Goal: Task Accomplishment & Management: Manage account settings

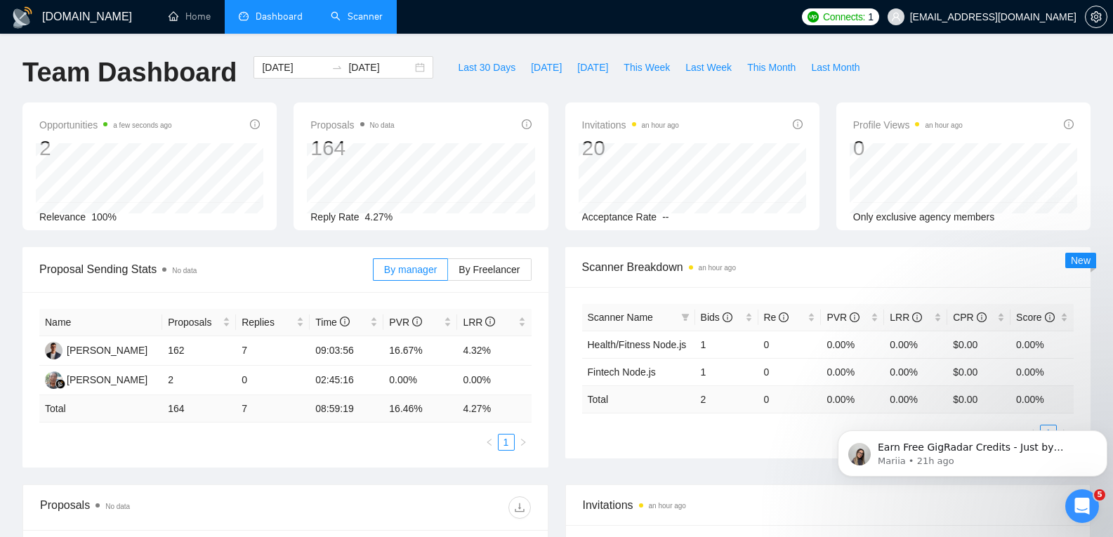
click at [352, 20] on link "Scanner" at bounding box center [357, 17] width 52 height 12
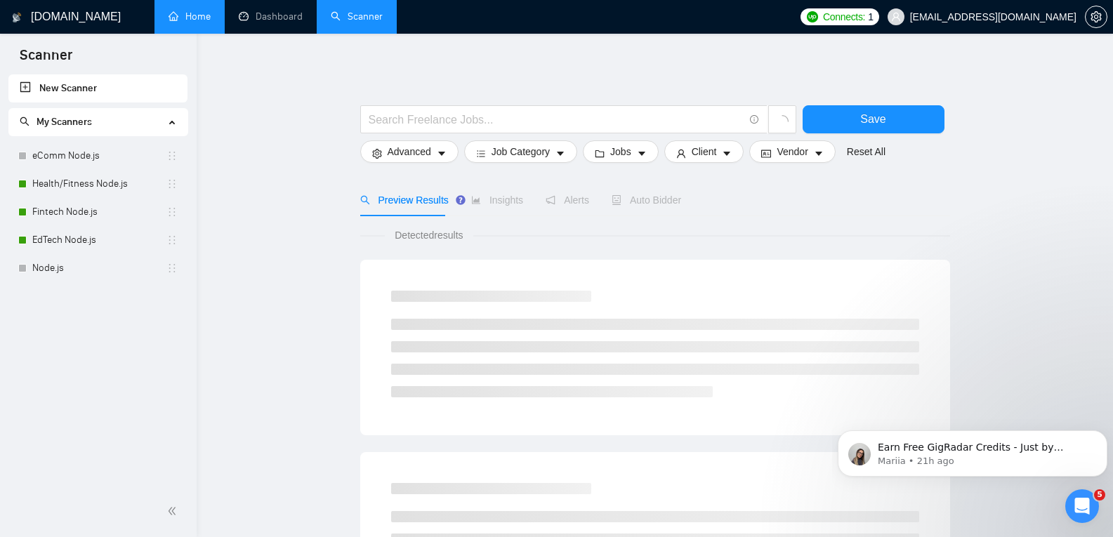
click at [180, 22] on link "Home" at bounding box center [190, 17] width 42 height 12
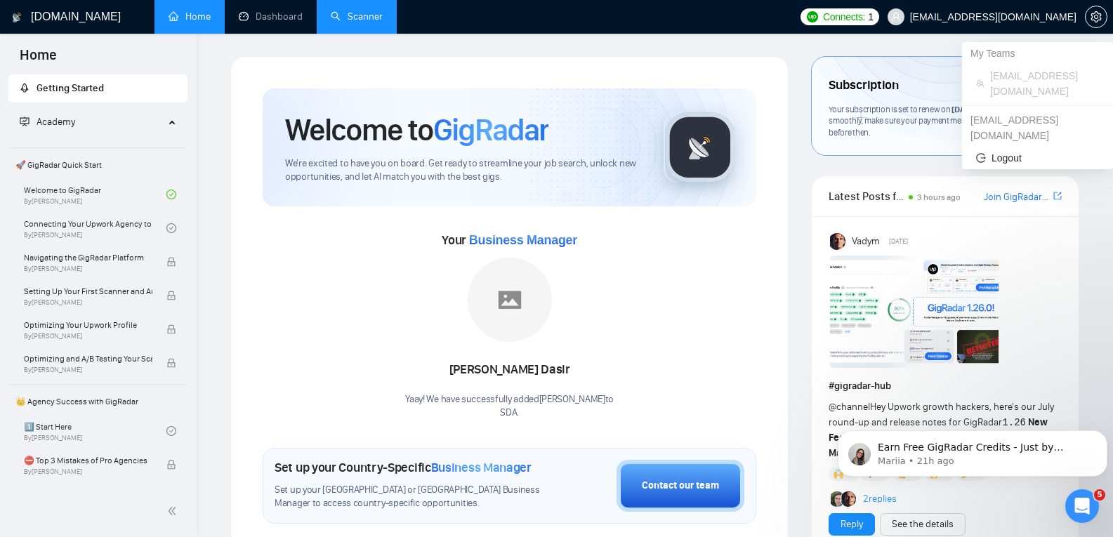
click at [1054, 17] on span "[EMAIL_ADDRESS][DOMAIN_NAME]" at bounding box center [993, 17] width 166 height 0
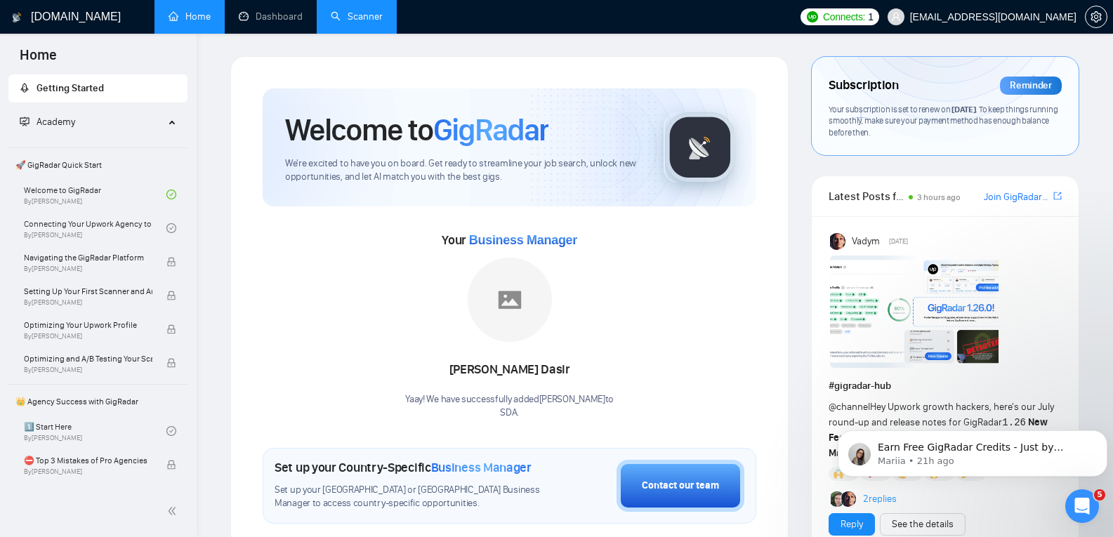
click at [1020, 27] on span "[EMAIL_ADDRESS][DOMAIN_NAME]" at bounding box center [983, 16] width 206 height 45
click at [1099, 7] on button "button" at bounding box center [1096, 17] width 22 height 22
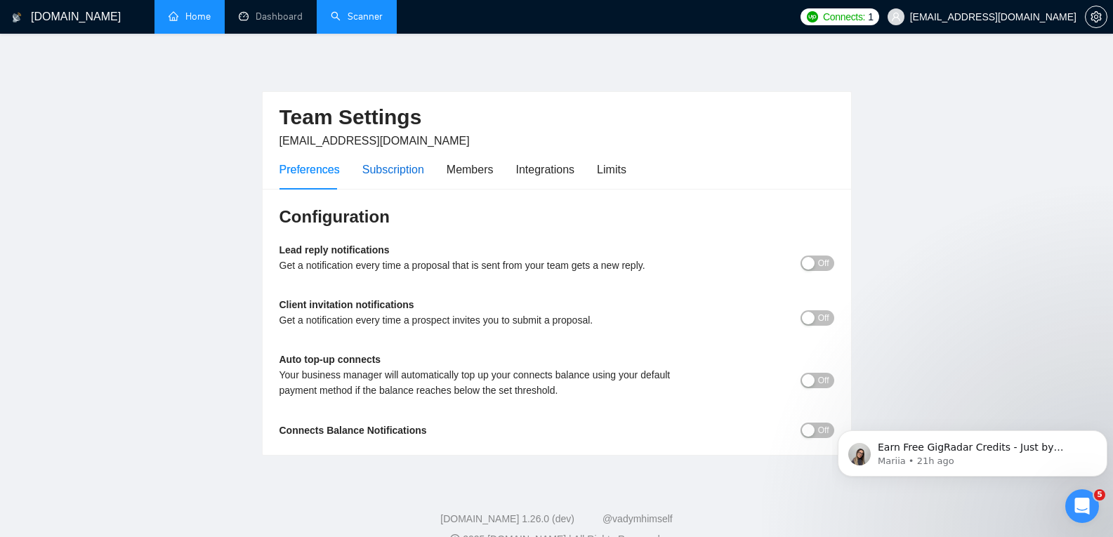
click at [391, 171] on div "Subscription" at bounding box center [393, 170] width 62 height 18
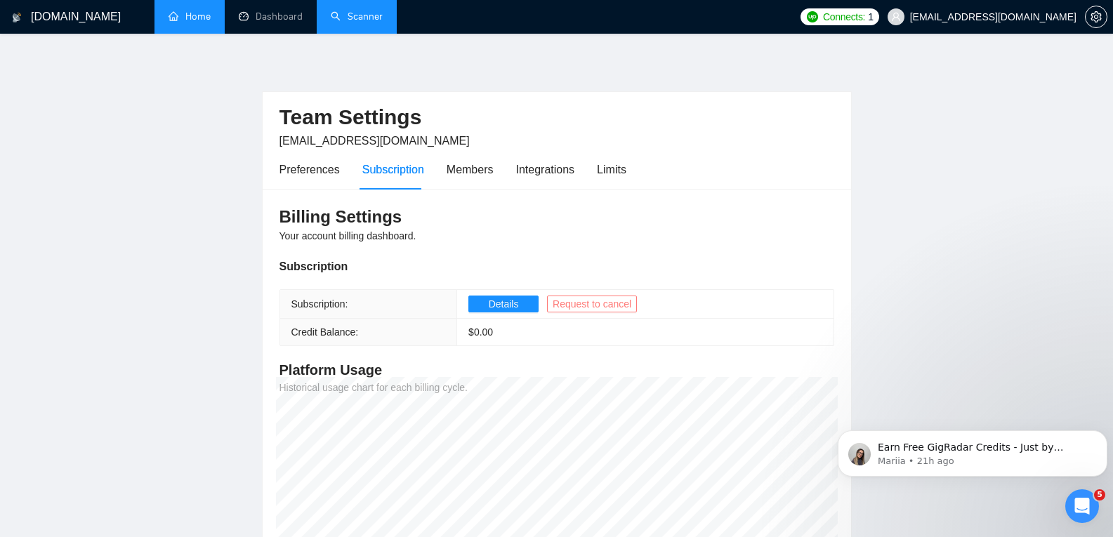
click at [592, 308] on span "Request to cancel" at bounding box center [592, 303] width 79 height 15
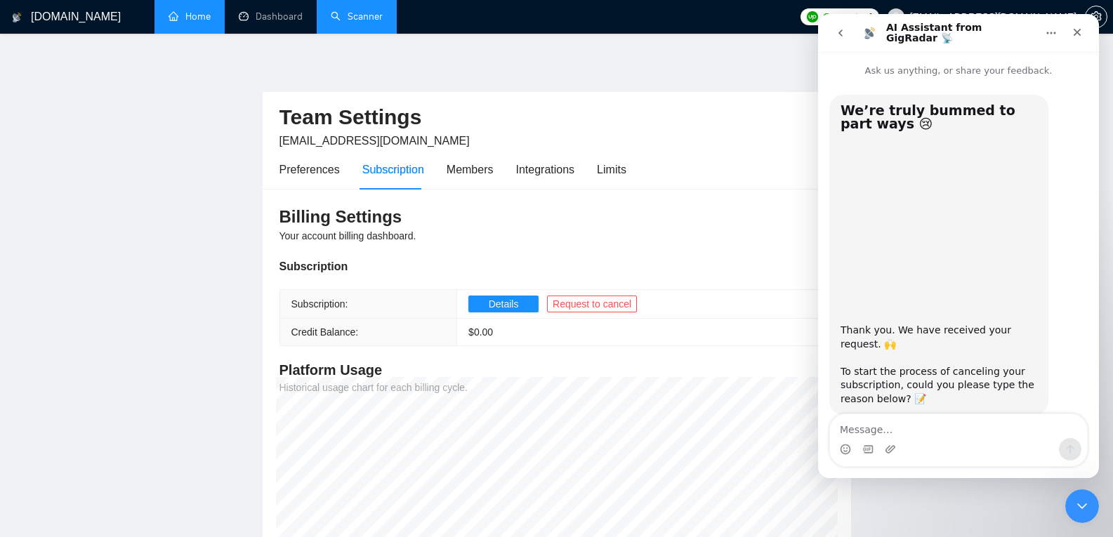
scroll to position [30, 0]
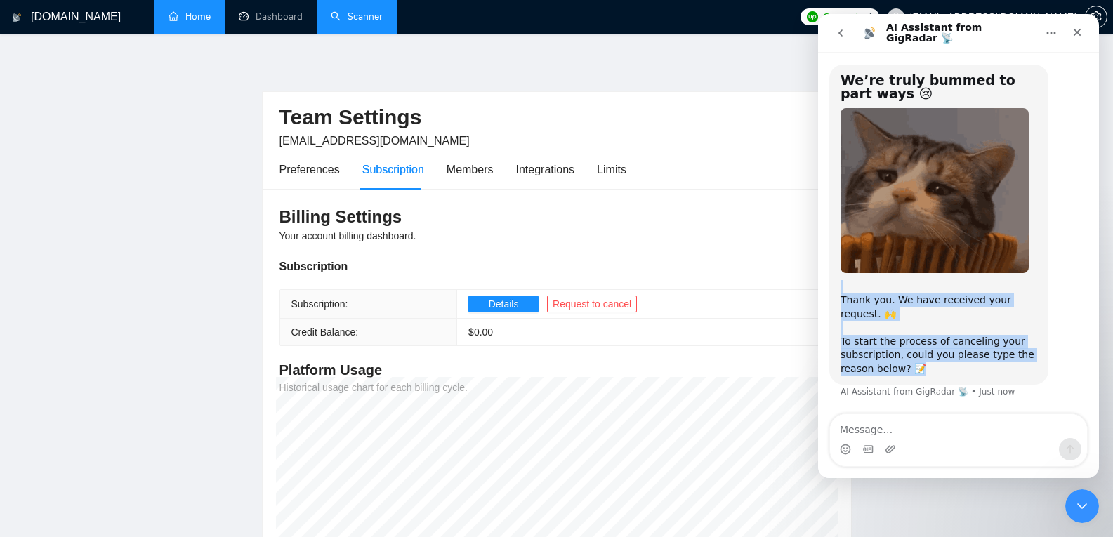
drag, startPoint x: 918, startPoint y: 372, endPoint x: 831, endPoint y: 299, distance: 114.1
click at [829, 292] on div "We’re truly bummed to part ways 😢​ Thank you. We have received your request. 🙌 …" at bounding box center [958, 232] width 281 height 368
copy div "Thank you. We have received your request. 🙌 To start the process of canceling y…"
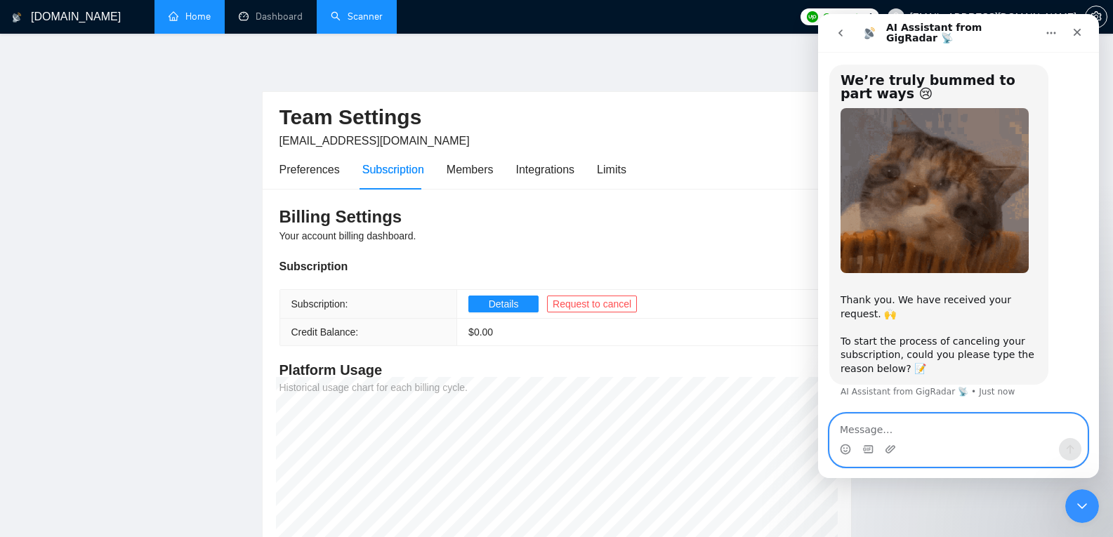
click at [967, 421] on textarea "Message…" at bounding box center [958, 426] width 257 height 24
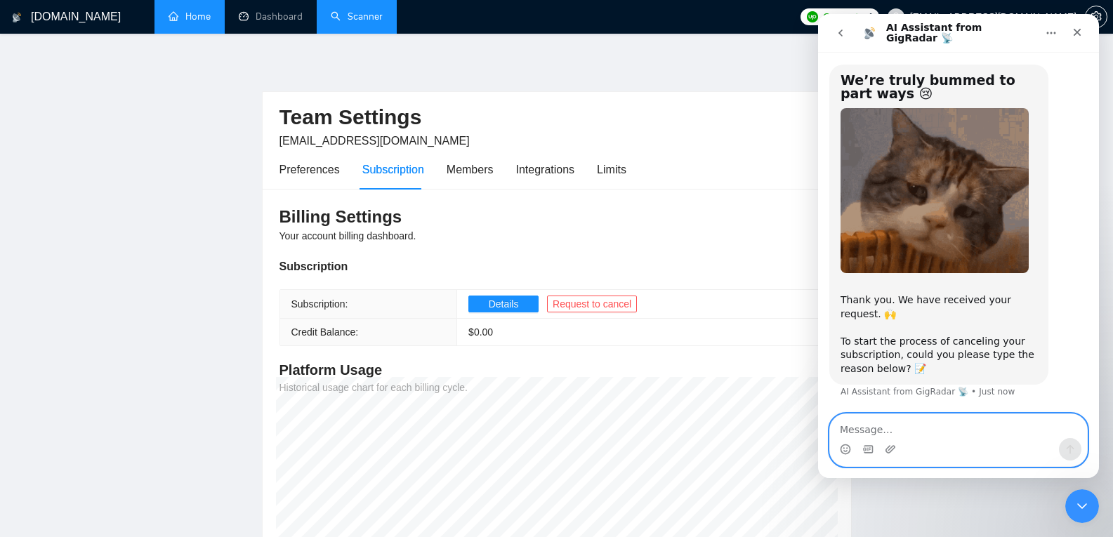
paste textarea "Please cancel my subscription for now. Thank you."
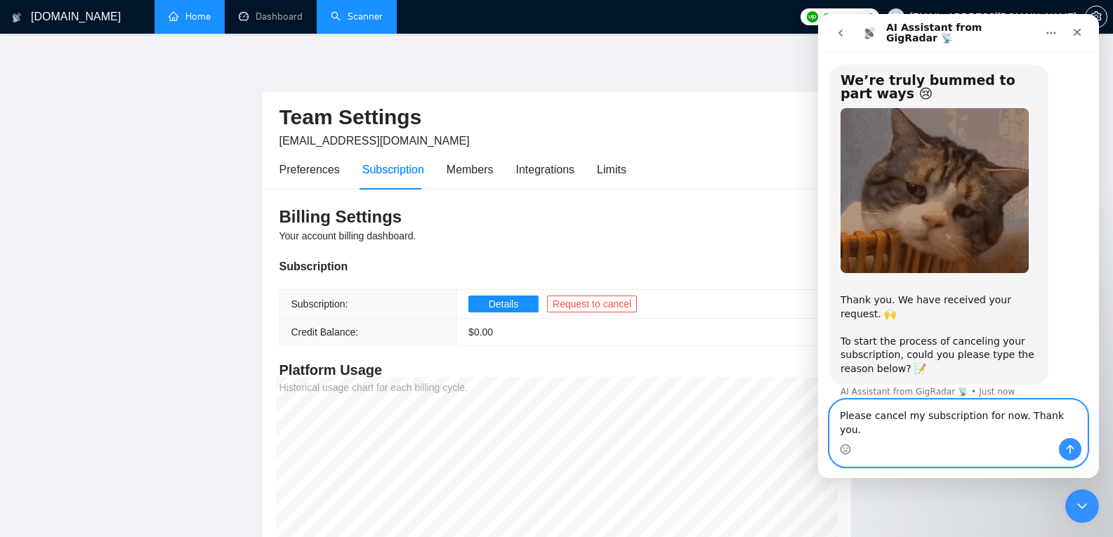
type textarea "Please cancel my subscription for now. Thank you."
click at [1066, 442] on button "Send a message…" at bounding box center [1070, 449] width 22 height 22
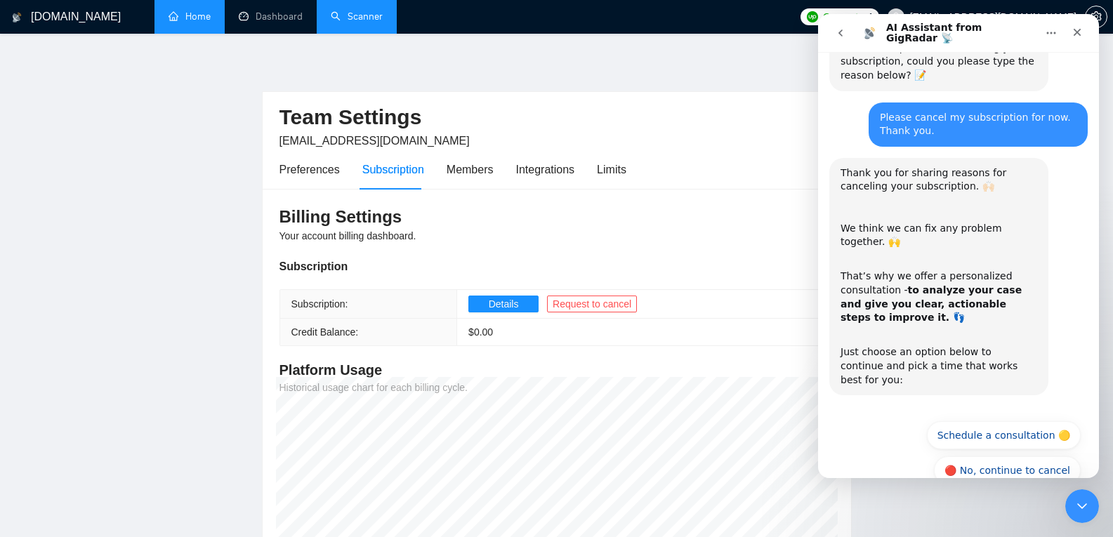
scroll to position [326, 0]
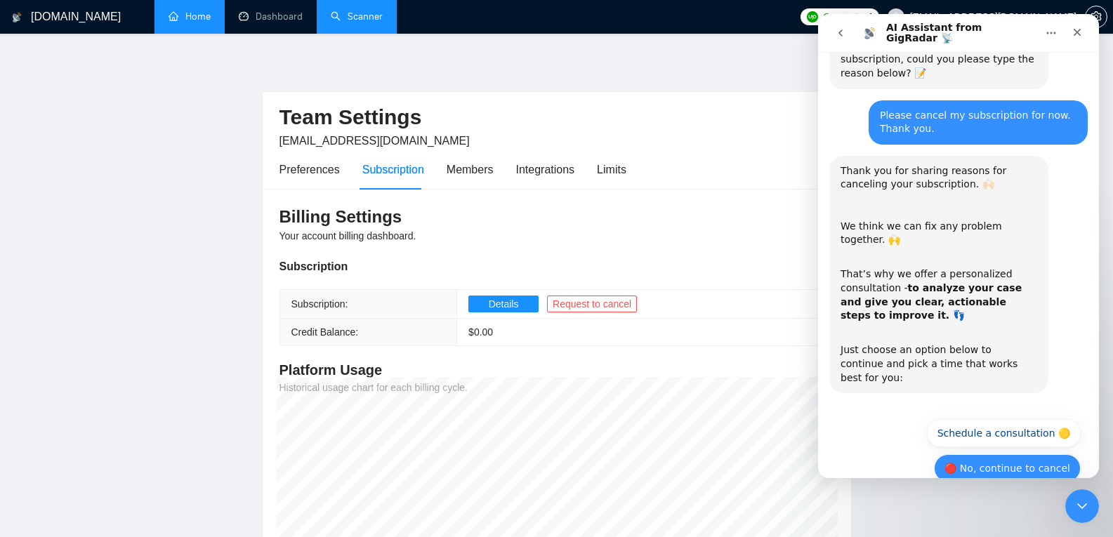
click at [970, 455] on button "🔴 No, continue to cancel" at bounding box center [1007, 469] width 147 height 28
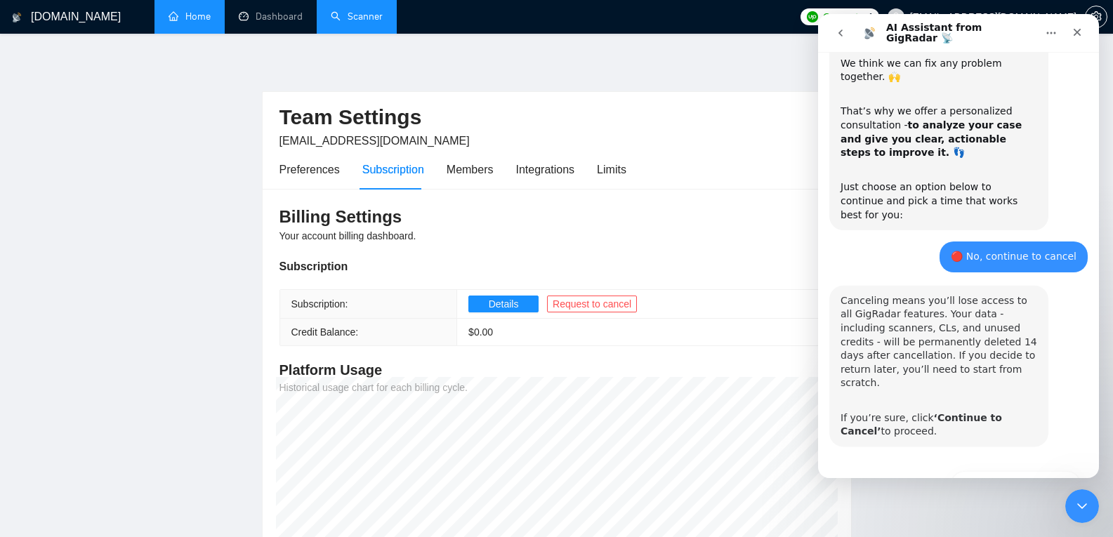
scroll to position [493, 0]
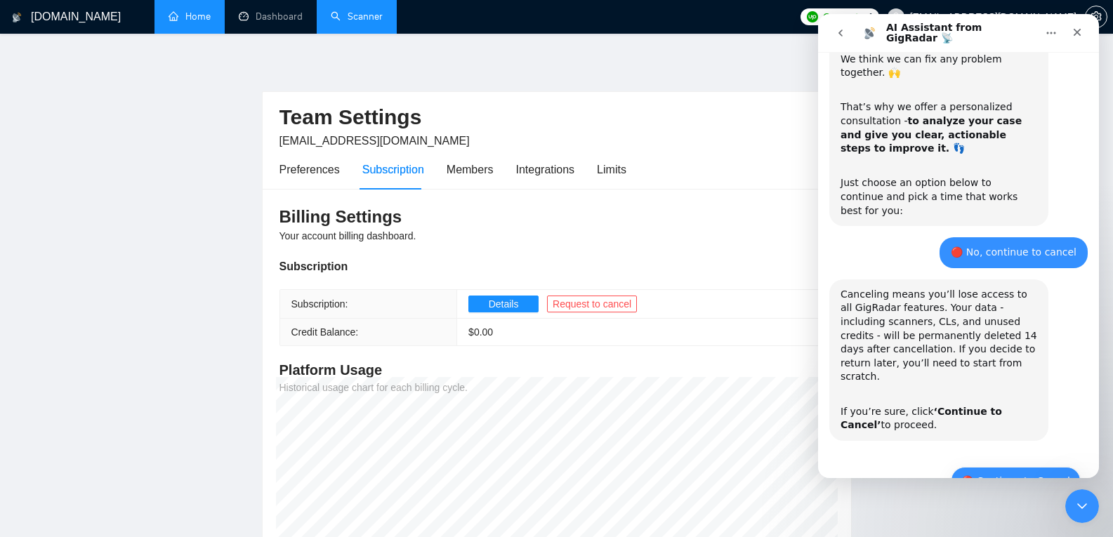
click at [1003, 467] on button "🔴 Continue to Cancel" at bounding box center [1016, 481] width 130 height 28
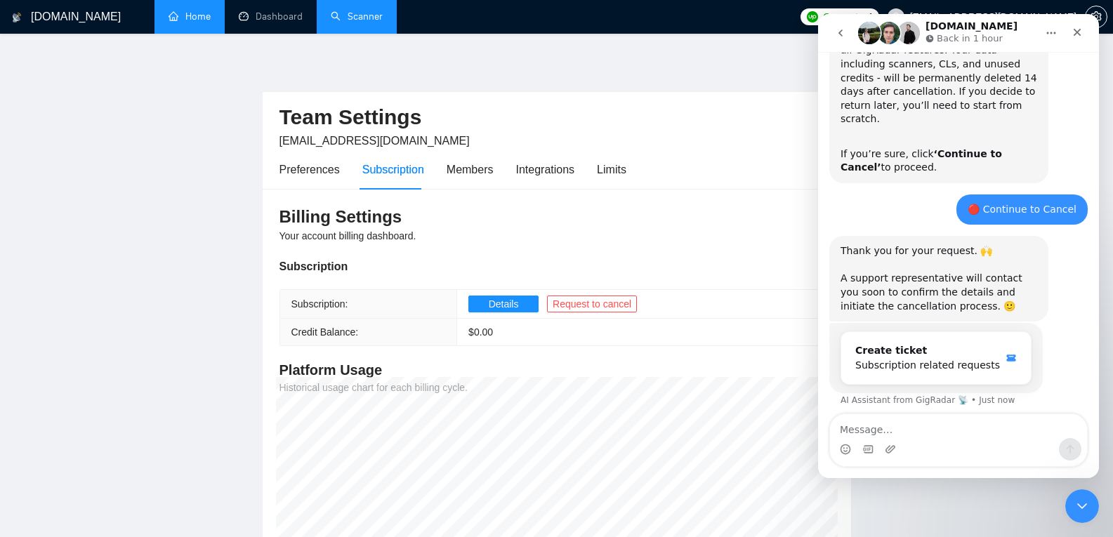
scroll to position [757, 0]
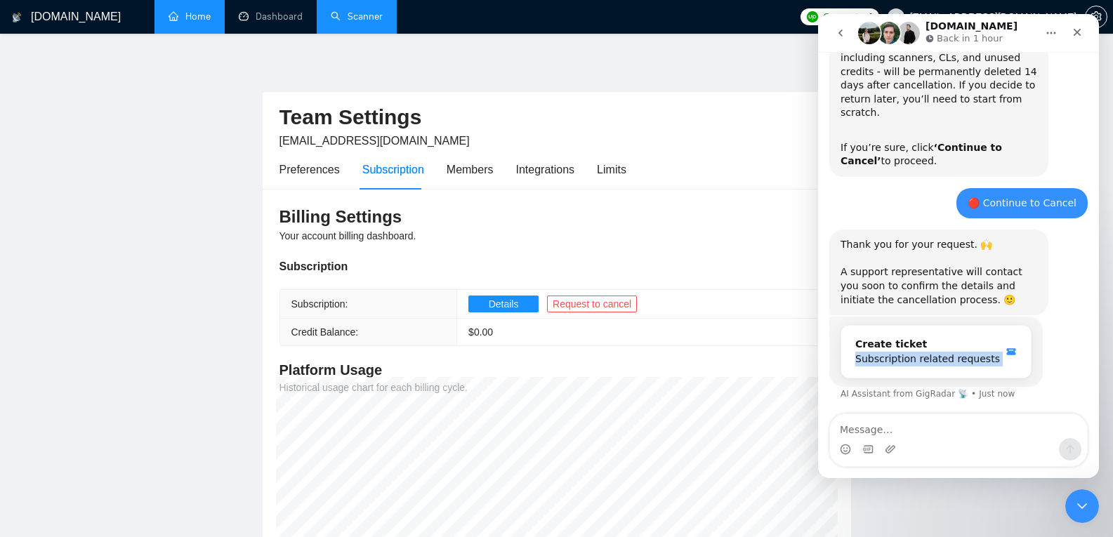
drag, startPoint x: 844, startPoint y: 313, endPoint x: 1021, endPoint y: 325, distance: 177.5
click at [1021, 325] on div "Create ticket Subscription related requests AI Assistant from GigRadar 📡 • Just…" at bounding box center [937, 352] width 214 height 70
copy div "Subscription related requests"
click at [955, 430] on div "Waiting for a teammate" at bounding box center [958, 435] width 253 height 11
click at [891, 326] on div "Create ticket Subscription related requests" at bounding box center [937, 352] width 190 height 52
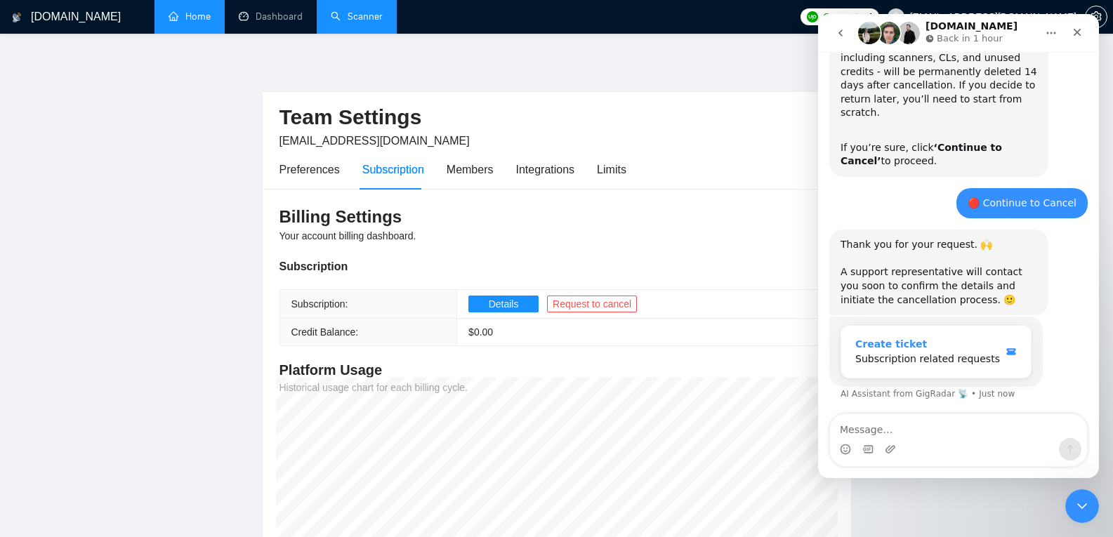
scroll to position [0, 0]
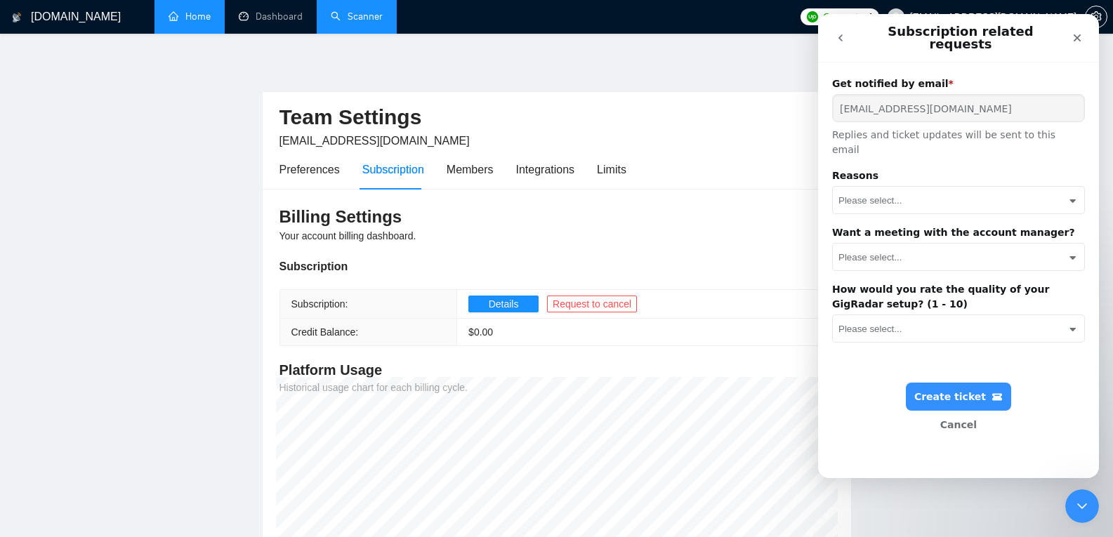
click at [976, 187] on select "Please select... Not using Upwork at the moment Upwork connects exceed my budge…" at bounding box center [959, 200] width 240 height 27
select select "c17d10dd-8309-4e05-98cf-741eadb47368"
click at [839, 187] on select "Please select... Not using Upwork at the moment Upwork connects exceed my budge…" at bounding box center [959, 200] width 240 height 27
click at [913, 244] on select "Please select... Yes No" at bounding box center [959, 257] width 240 height 27
select select "eb4ea3b1-b3fd-4b8a-8897-32923123c51f"
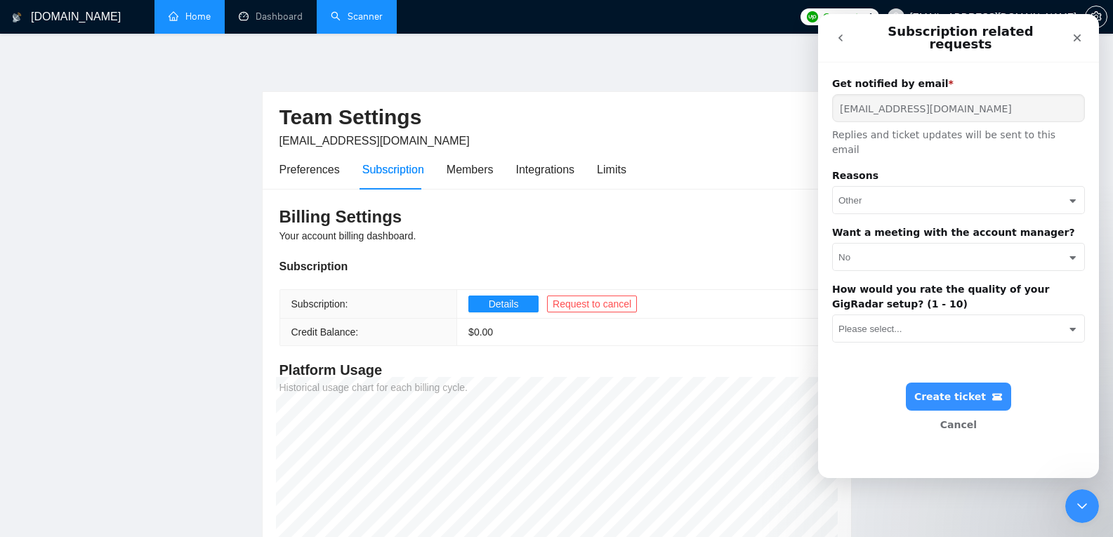
click at [839, 244] on select "Please select... Yes No" at bounding box center [959, 257] width 240 height 27
click at [913, 315] on select "Please select... 1 2 3 4 5 6 7 8 9 10" at bounding box center [959, 328] width 240 height 27
click at [839, 315] on select "Please select... 1 2 3 4 5 6 7 8 9 10" at bounding box center [959, 328] width 240 height 27
click at [977, 315] on select "Please select... 1 2 3 4 5 6 7 8 9 10" at bounding box center [959, 328] width 240 height 27
select select "0c0894a8-3068-4b4b-b491-c5d22022af2e"
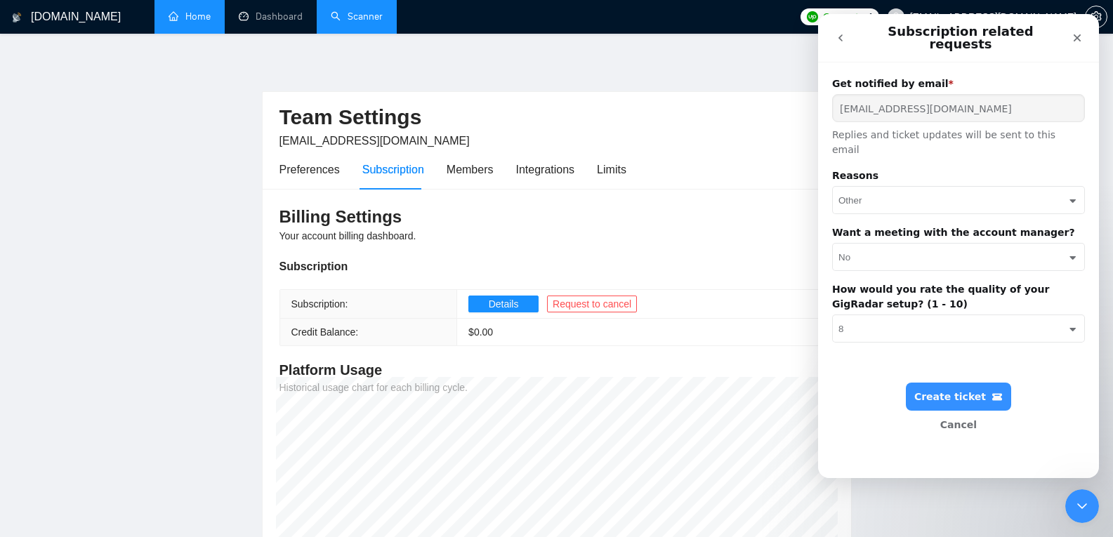
click at [839, 315] on select "Please select... 1 2 3 4 5 6 7 8 9 10" at bounding box center [959, 328] width 240 height 27
click at [976, 391] on div "Create ticket" at bounding box center [959, 397] width 89 height 12
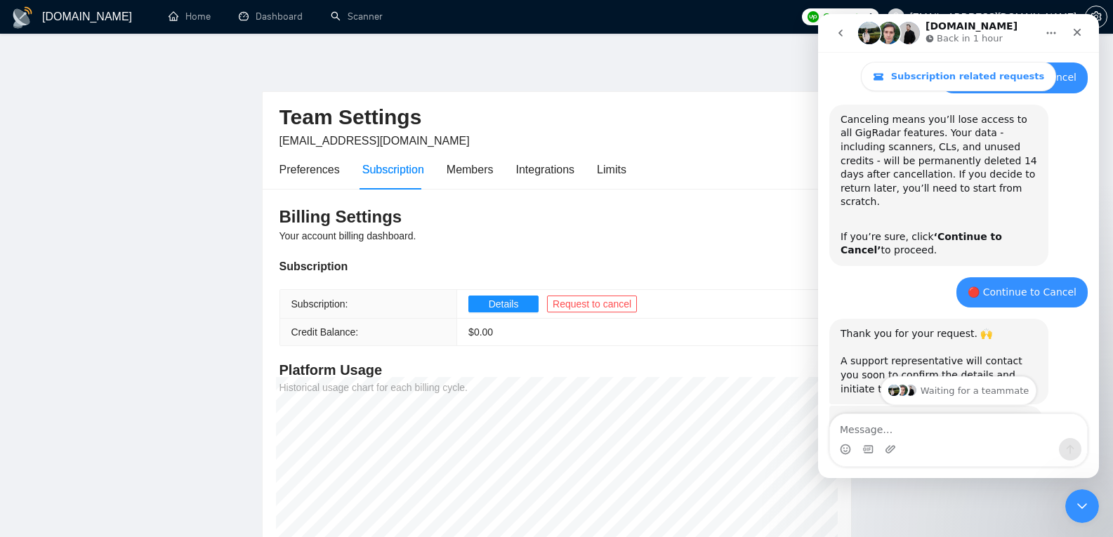
scroll to position [831, 0]
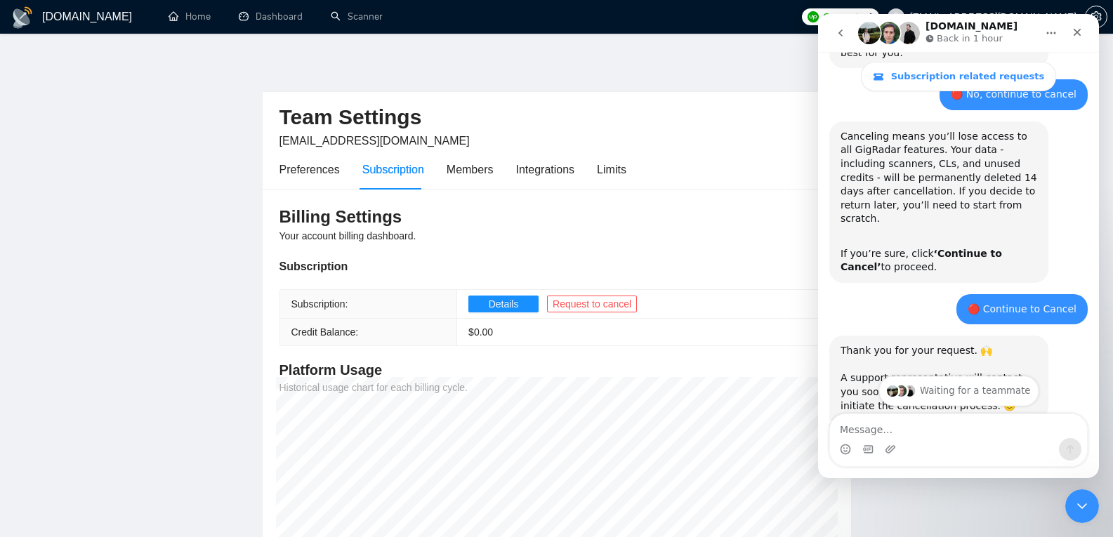
click at [981, 394] on div "Waiting for a teammate" at bounding box center [959, 391] width 159 height 30
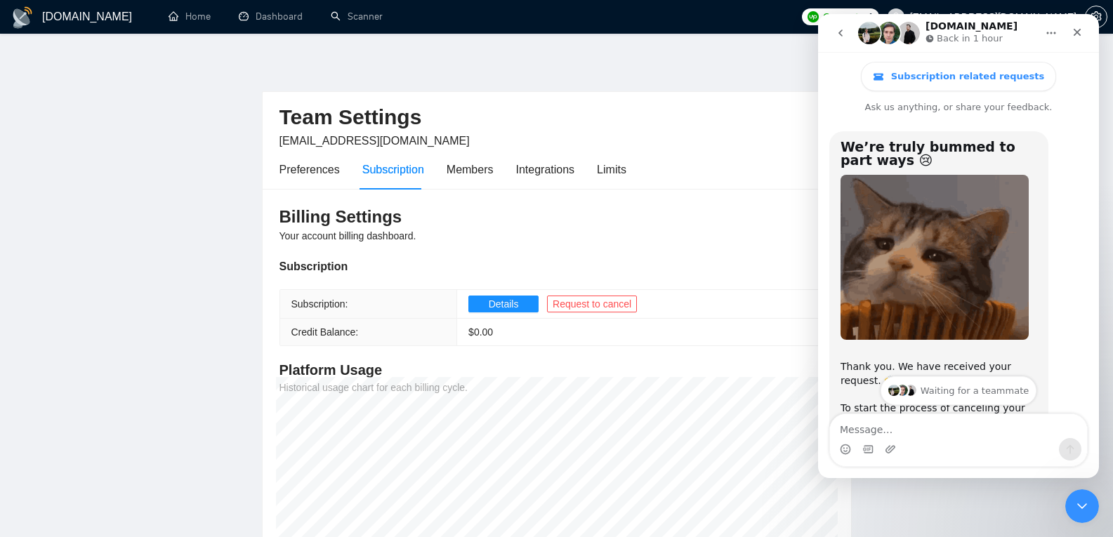
scroll to position [0, 0]
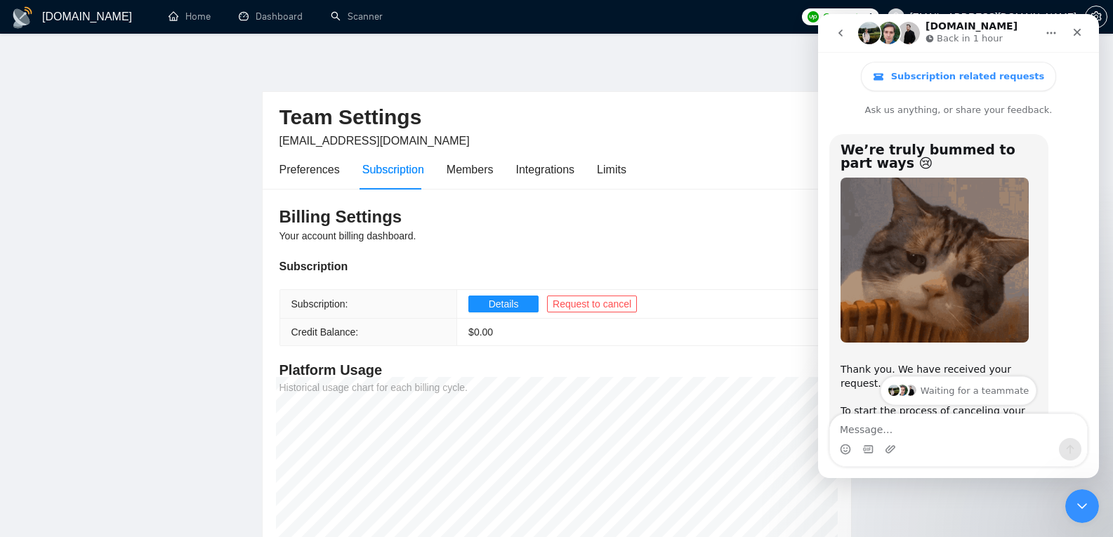
click at [959, 28] on h1 "[DOMAIN_NAME]" at bounding box center [972, 26] width 92 height 11
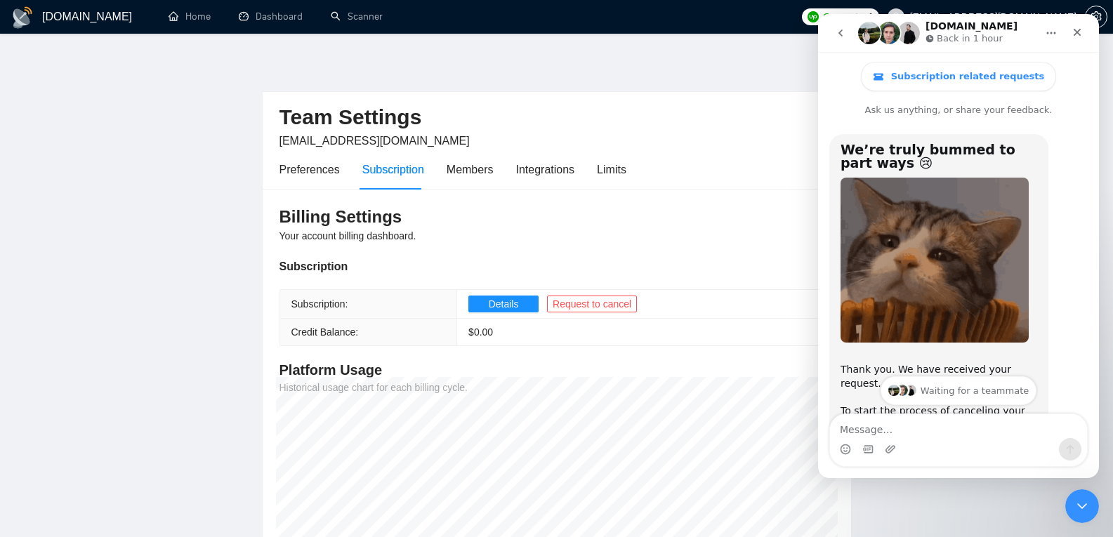
click at [1060, 32] on button "Home" at bounding box center [1051, 33] width 27 height 27
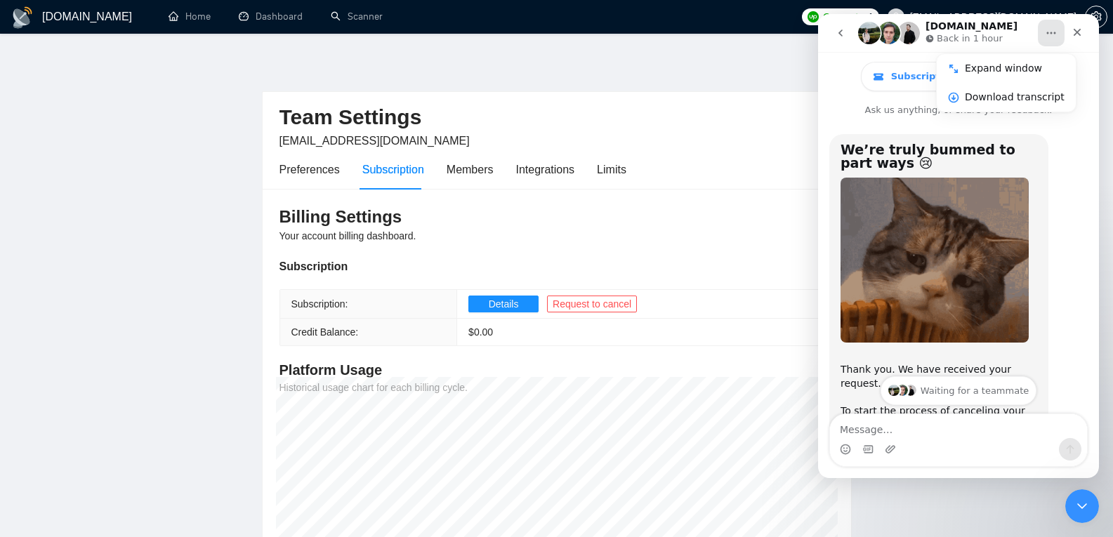
click at [1060, 34] on button "Home" at bounding box center [1051, 33] width 27 height 27
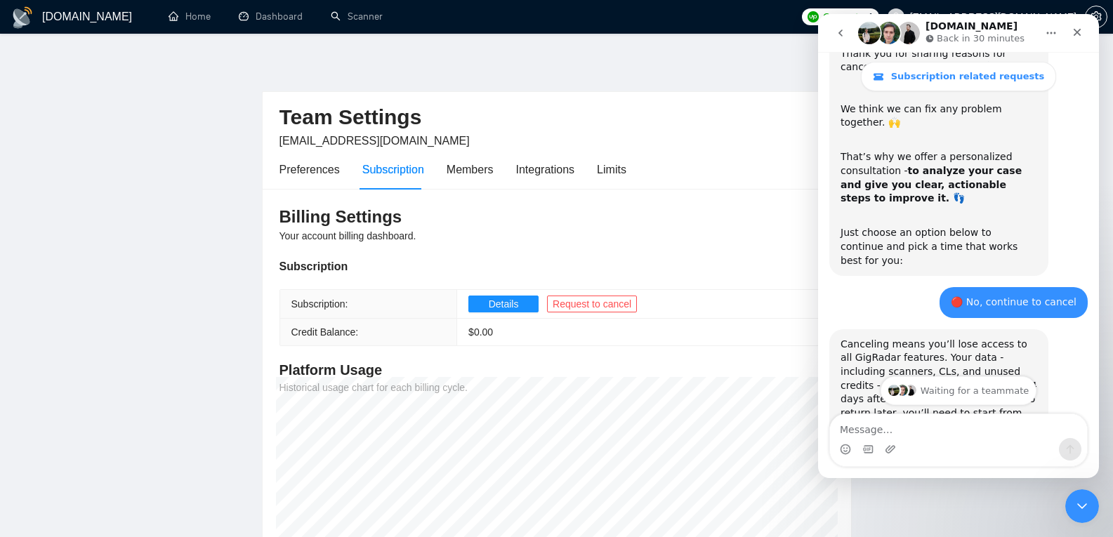
scroll to position [503, 0]
